Goal: Answer question/provide support

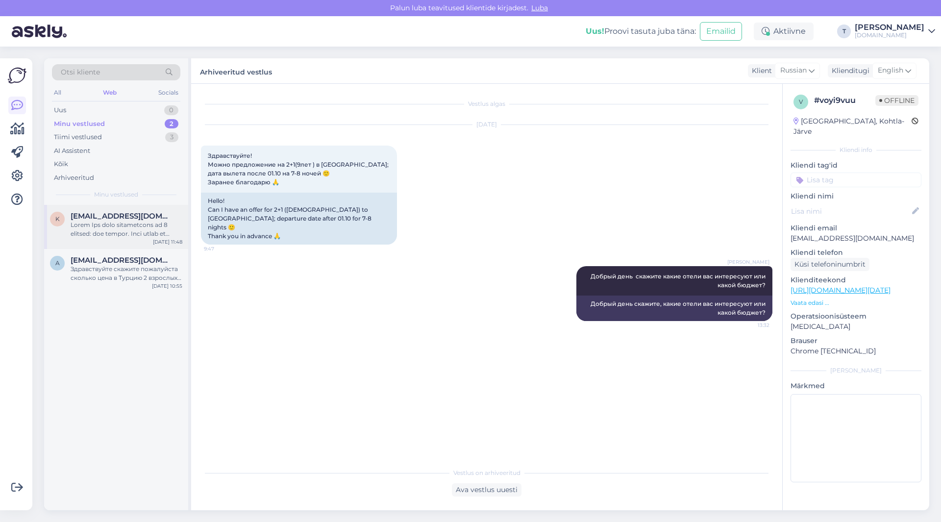
click at [100, 226] on div at bounding box center [127, 230] width 112 height 18
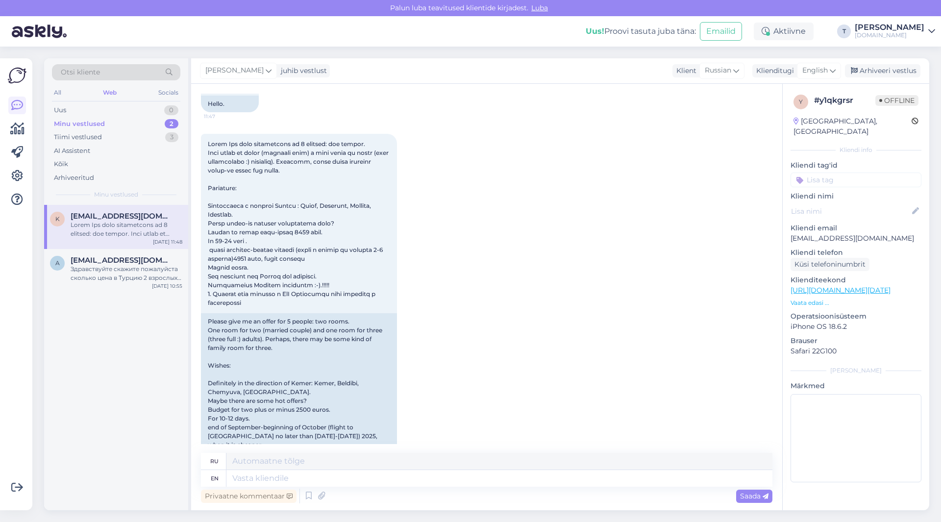
scroll to position [126, 0]
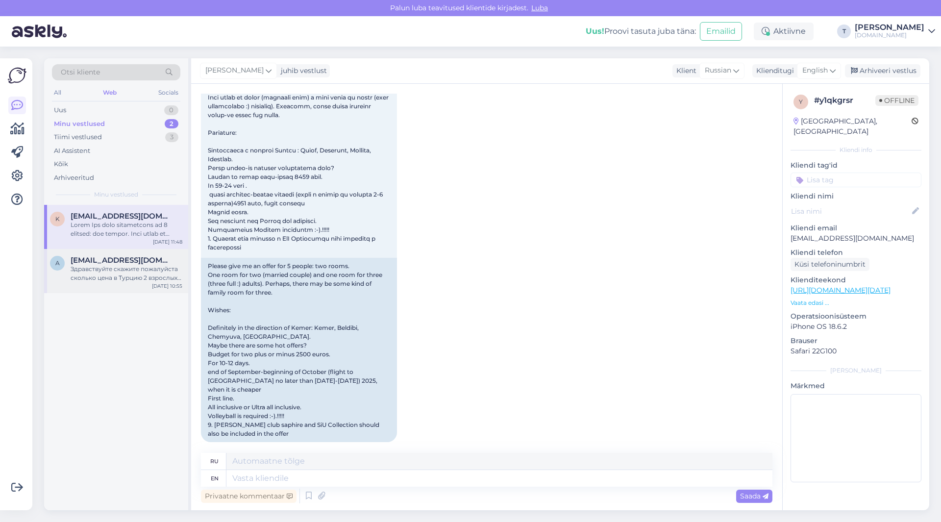
click at [141, 278] on div "Здравствуйте скажите пожалуйста сколько цена в Турцию 2 взрослых и двое детей 1…" at bounding box center [127, 274] width 112 height 18
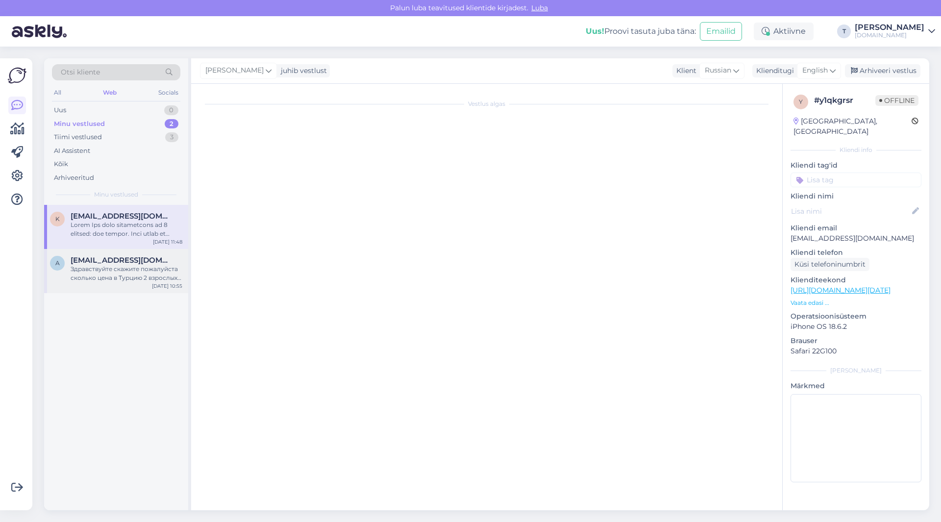
scroll to position [0, 0]
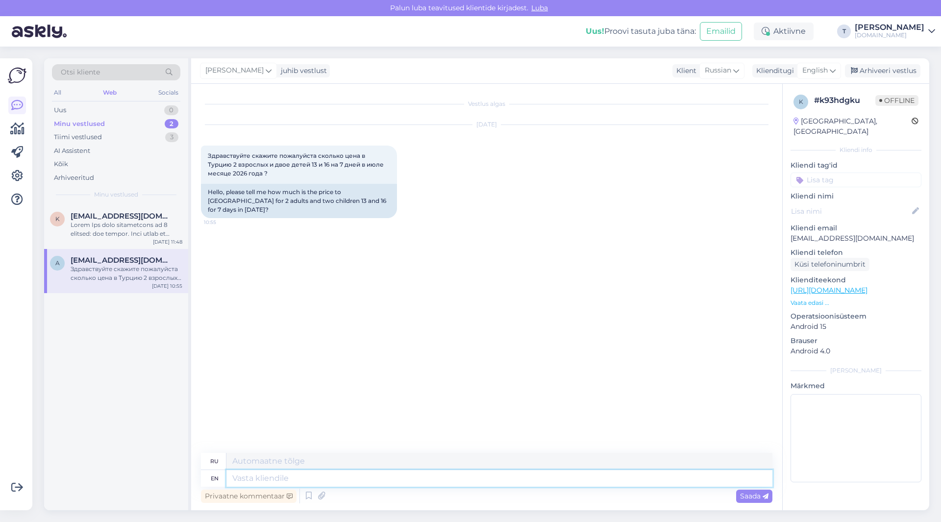
click at [281, 483] on textarea at bounding box center [500, 478] width 546 height 17
click at [821, 66] on span "English" at bounding box center [815, 70] width 25 height 11
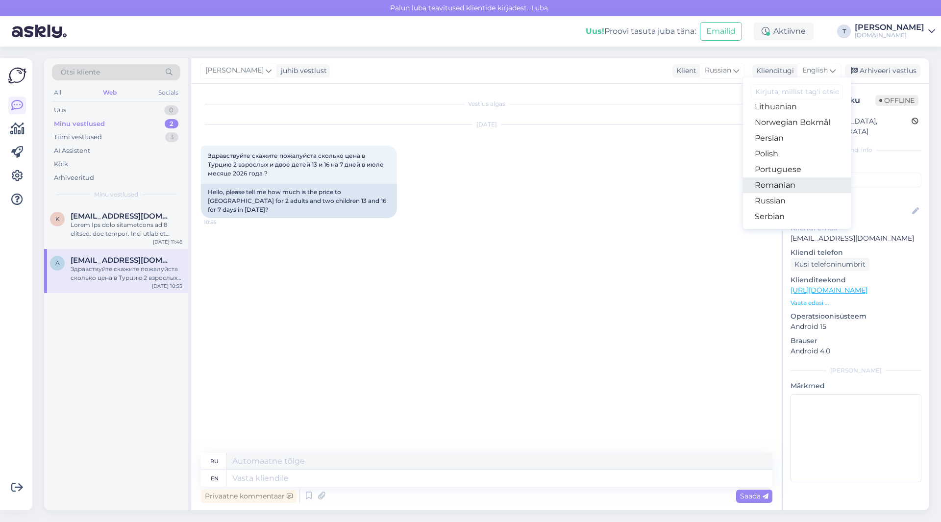
scroll to position [305, 0]
click at [779, 201] on link "Russian" at bounding box center [797, 202] width 108 height 16
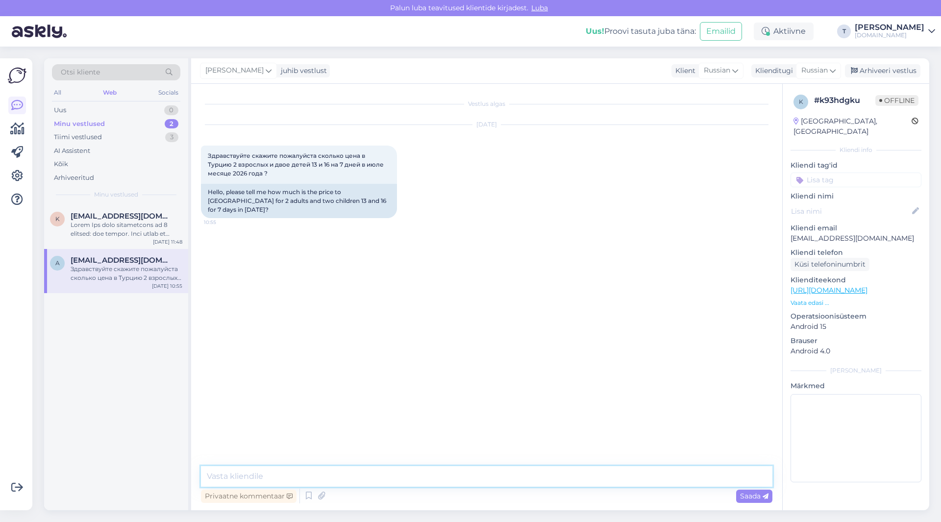
click at [293, 475] on textarea at bounding box center [487, 476] width 572 height 21
type textarea "L"
type textarea "Добрый день , всё зависит от отеля , скажите какие отели рассматриваете и так ж…"
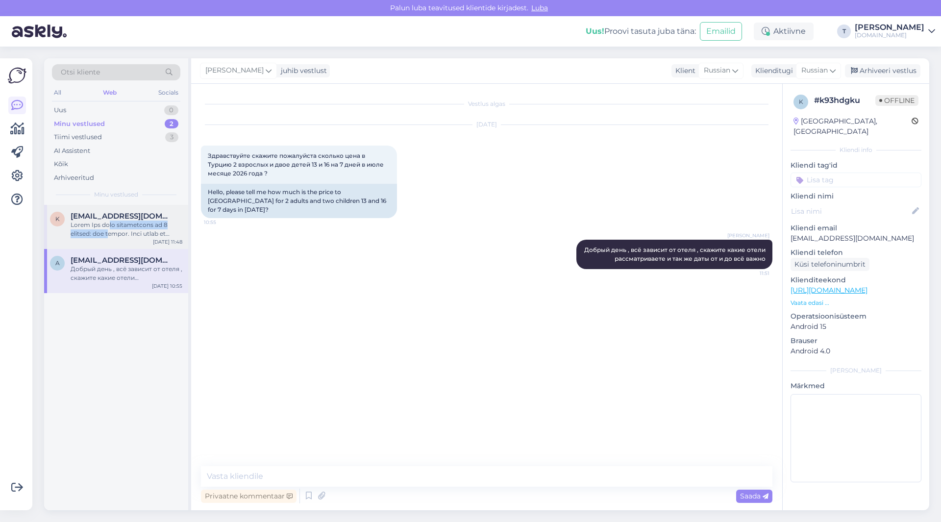
click at [114, 229] on div at bounding box center [127, 230] width 112 height 18
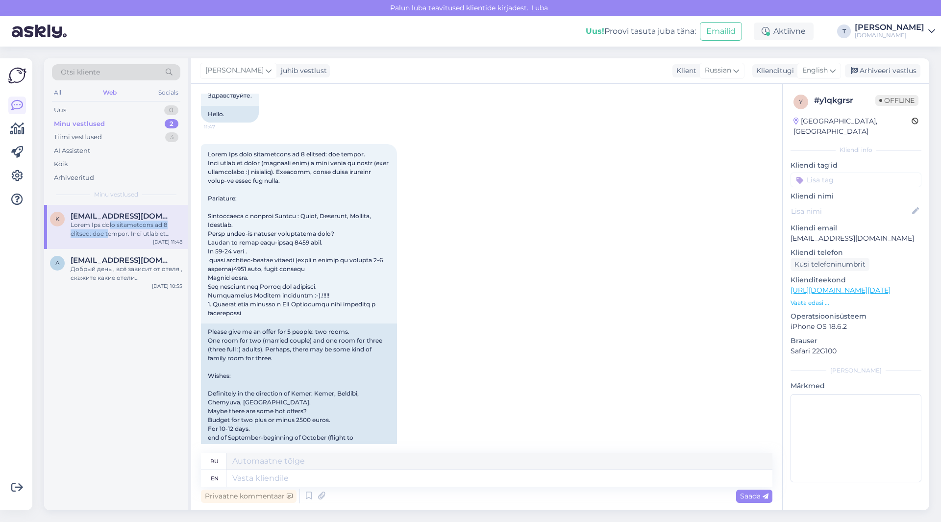
scroll to position [98, 0]
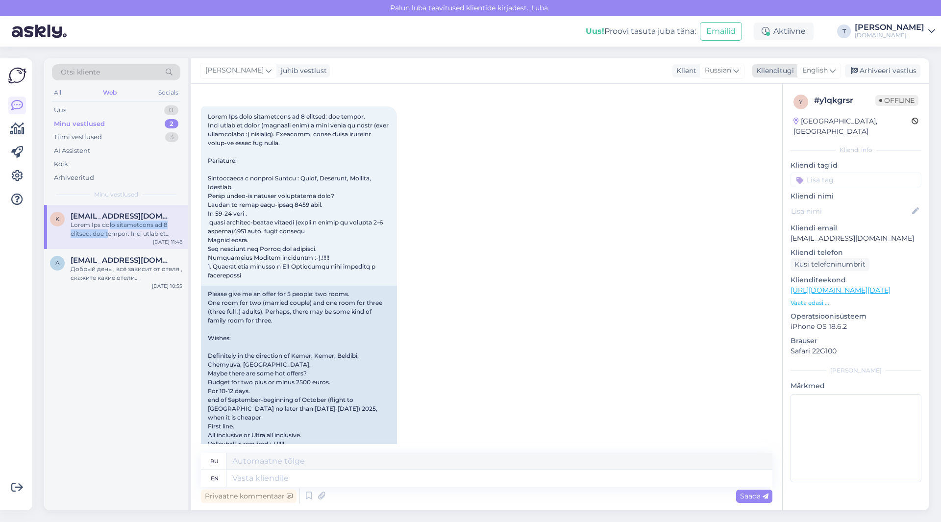
click at [819, 68] on span "English" at bounding box center [815, 70] width 25 height 11
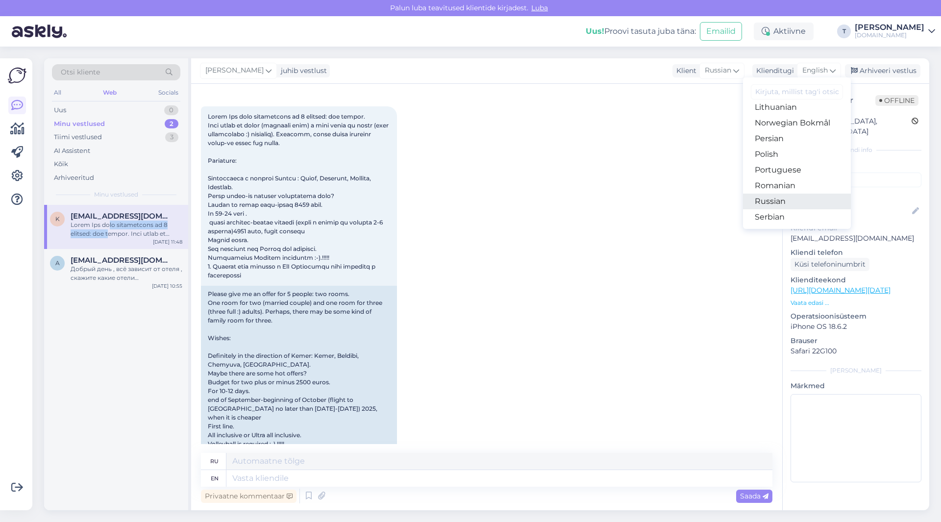
click at [774, 201] on link "Russian" at bounding box center [797, 202] width 108 height 16
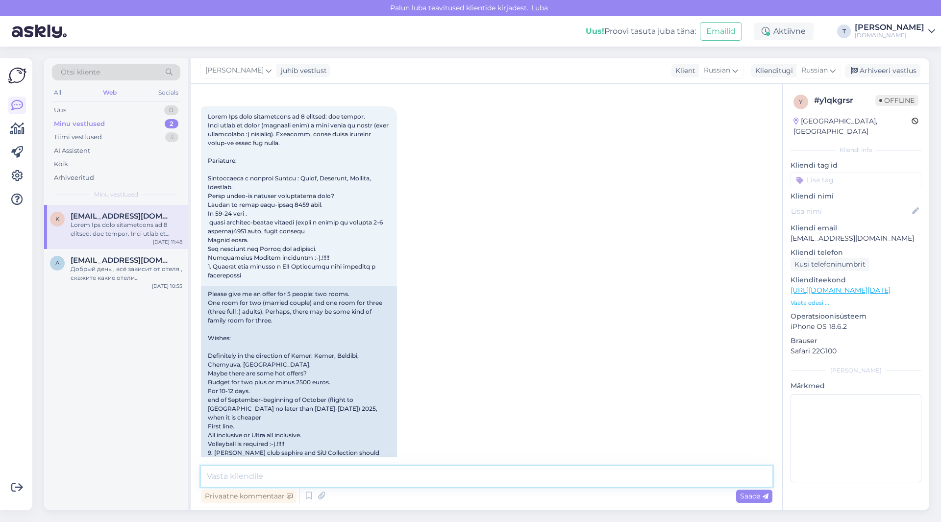
click at [341, 470] on textarea at bounding box center [487, 476] width 572 height 21
type textarea "Добрый день , пришлю на почту вам"
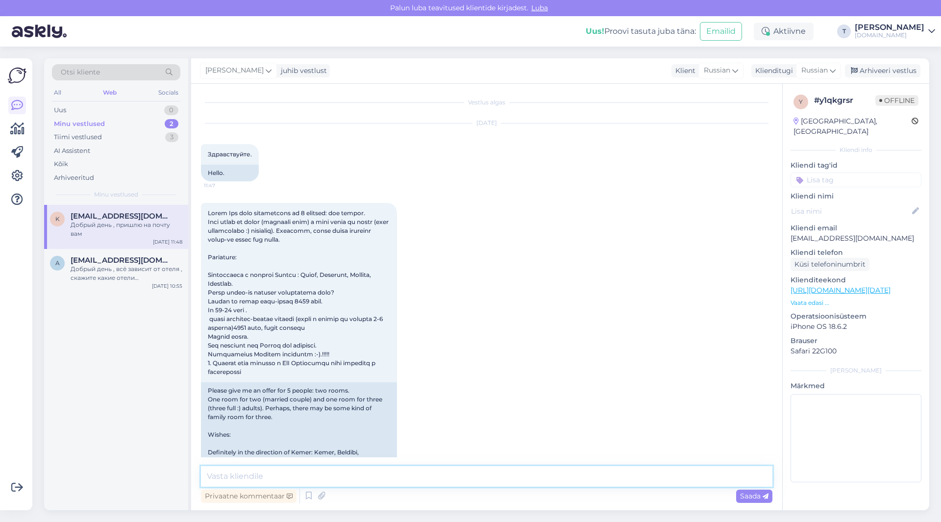
scroll to position [0, 0]
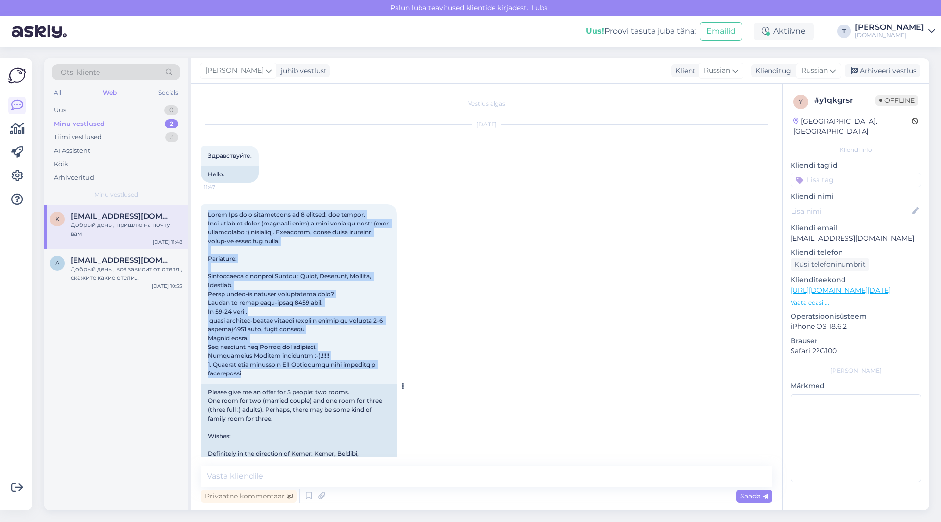
drag, startPoint x: 253, startPoint y: 372, endPoint x: 208, endPoint y: 213, distance: 165.5
click at [208, 213] on div "11:48" at bounding box center [299, 293] width 196 height 179
copy span "Lorem Ips dolo sitametcons ad 4 elitsed: doe tempor. Inci utlab et dolor (magna…"
click at [112, 118] on div "Minu vestlused 2" at bounding box center [116, 124] width 128 height 14
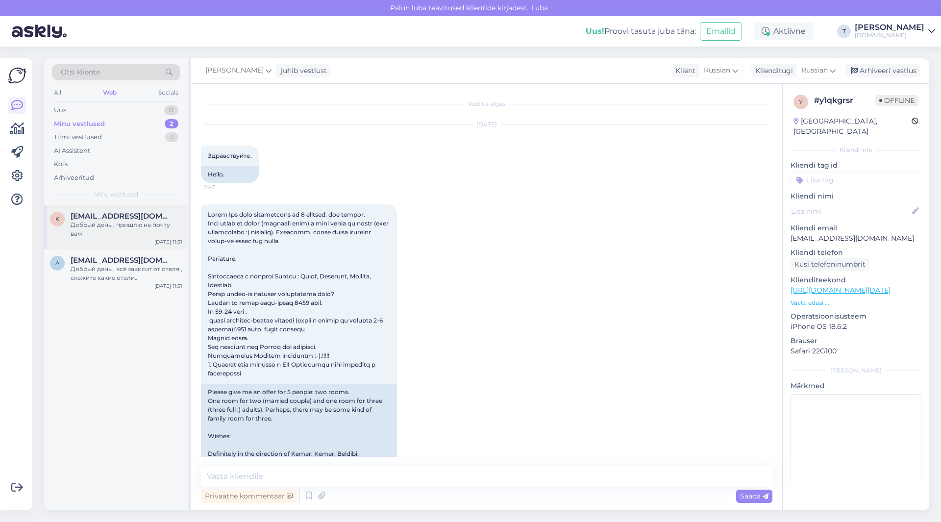
click at [117, 221] on div "Добрый день , пришлю на почту вам" at bounding box center [127, 230] width 112 height 18
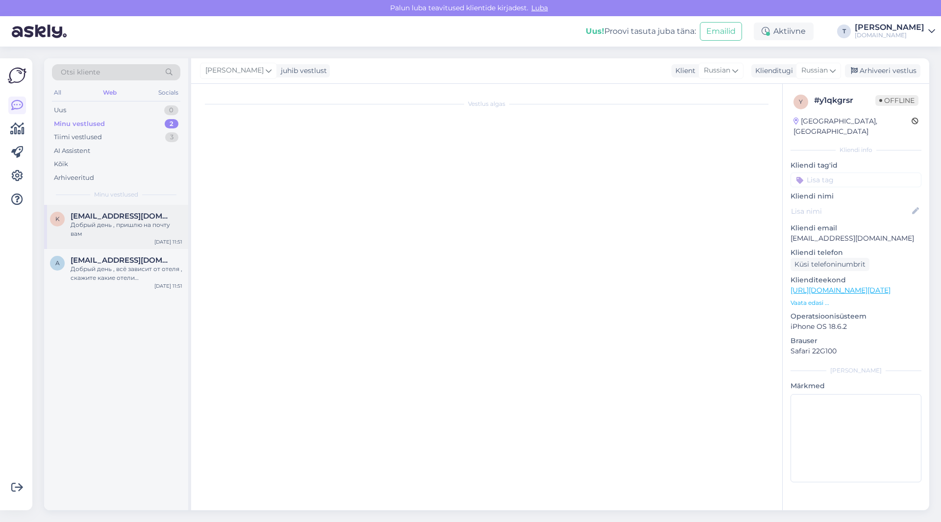
scroll to position [155, 0]
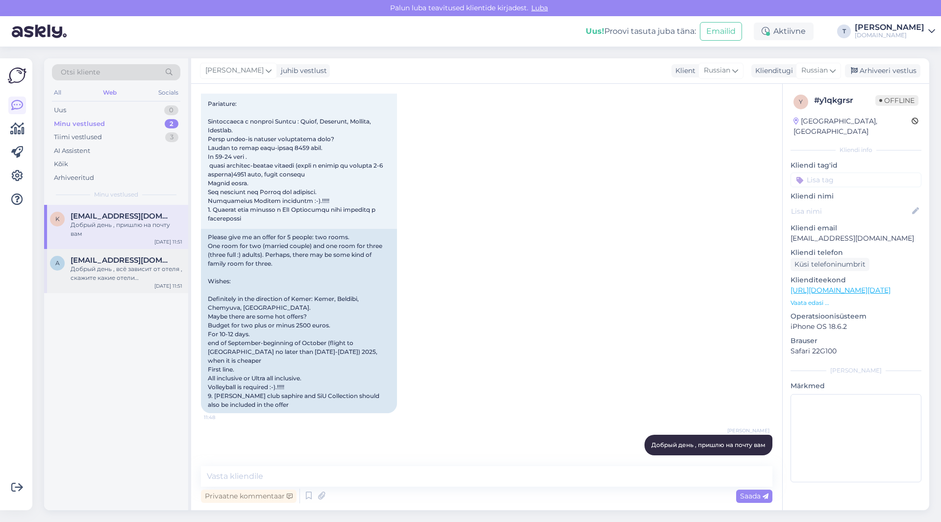
click at [121, 269] on div "Добрый день , всё зависит от отеля , скажите какие отели рассматриваете и так ж…" at bounding box center [127, 274] width 112 height 18
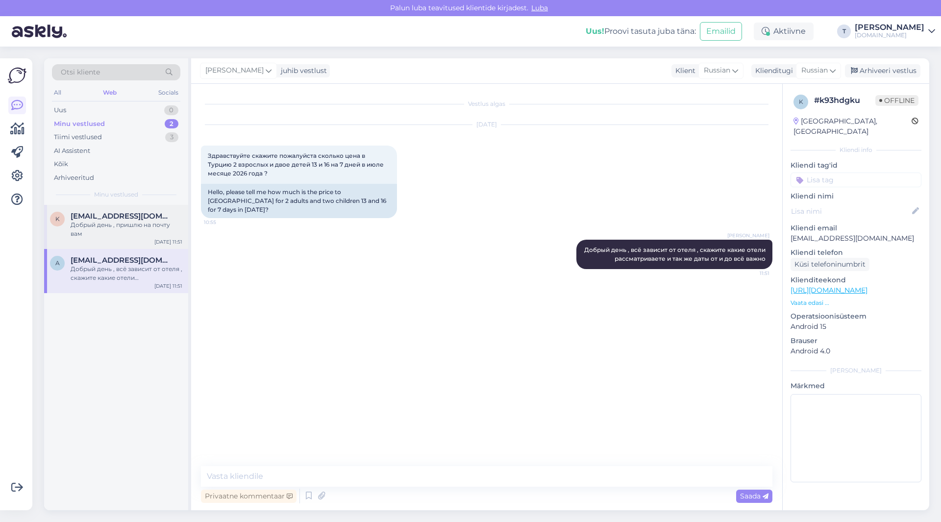
click at [126, 230] on div "Добрый день , пришлю на почту вам" at bounding box center [127, 230] width 112 height 18
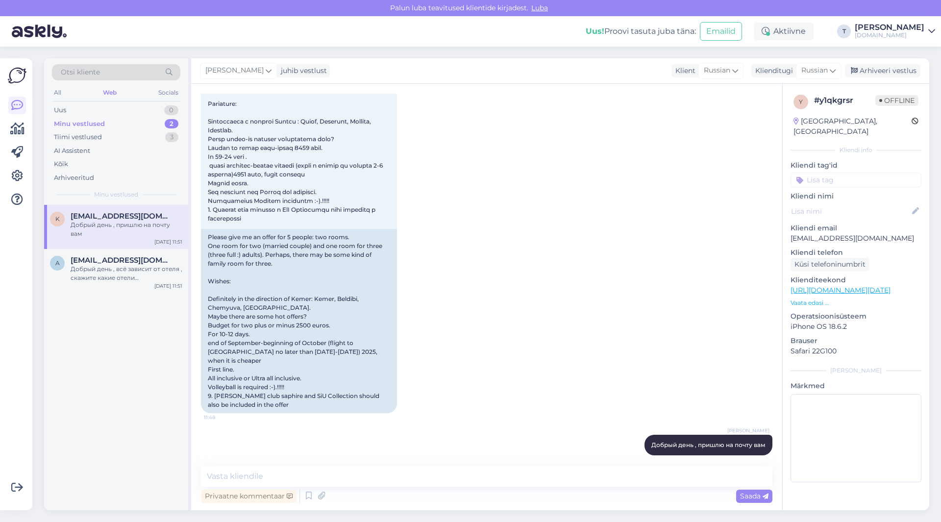
click at [837, 233] on p "[EMAIL_ADDRESS][DOMAIN_NAME]" at bounding box center [856, 238] width 131 height 10
copy p "[EMAIL_ADDRESS][DOMAIN_NAME]"
click at [125, 227] on div "Добрый день , пришлю на почту вам" at bounding box center [127, 230] width 112 height 18
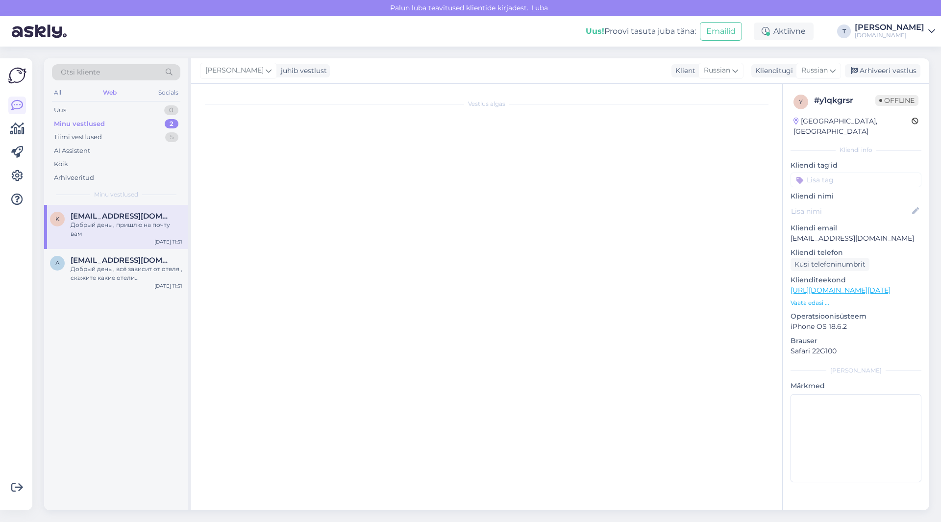
scroll to position [0, 0]
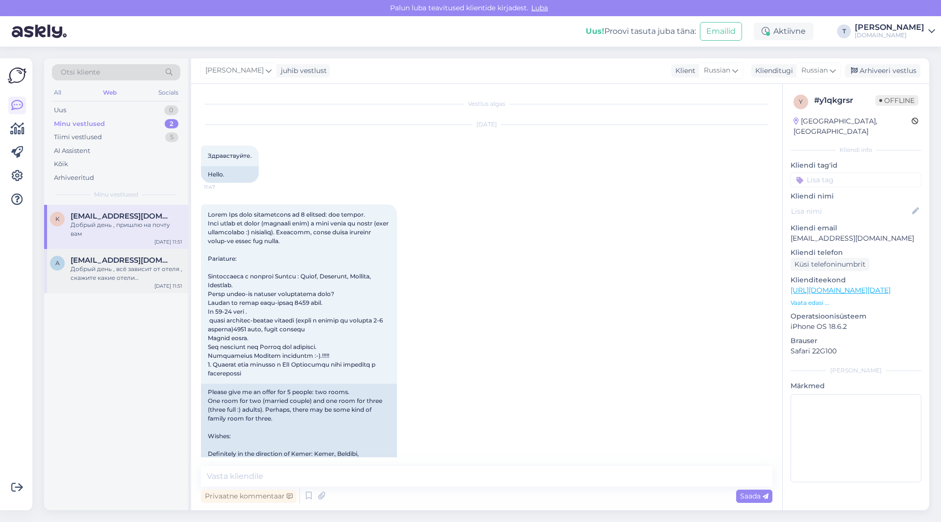
click at [122, 264] on span "[EMAIL_ADDRESS][DOMAIN_NAME]" at bounding box center [122, 260] width 102 height 9
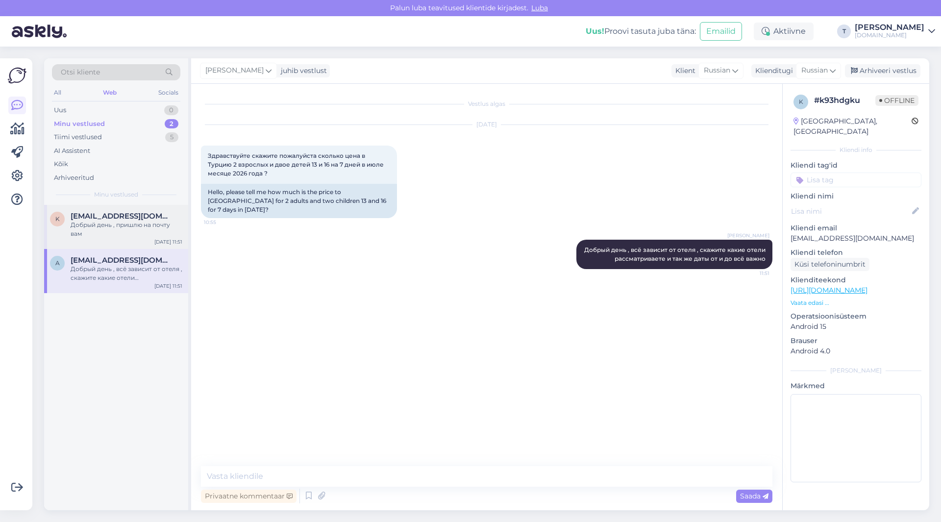
click at [129, 231] on div "Добрый день , пришлю на почту вам" at bounding box center [127, 230] width 112 height 18
